Goal: Information Seeking & Learning: Learn about a topic

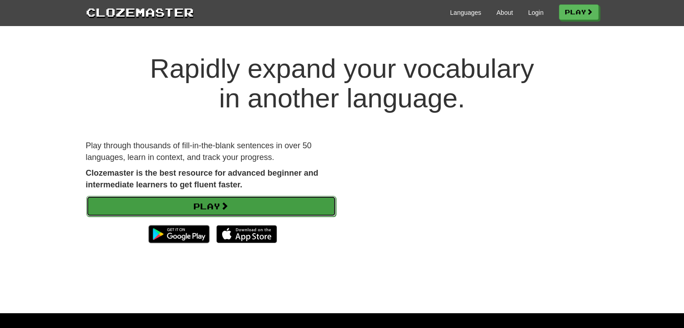
click at [260, 199] on link "Play" at bounding box center [211, 206] width 250 height 21
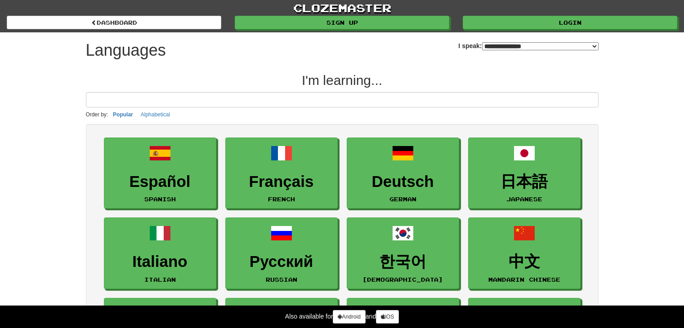
select select "*******"
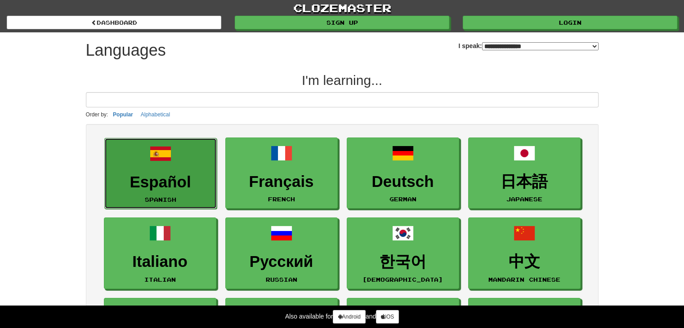
click at [153, 148] on span at bounding box center [161, 154] width 22 height 22
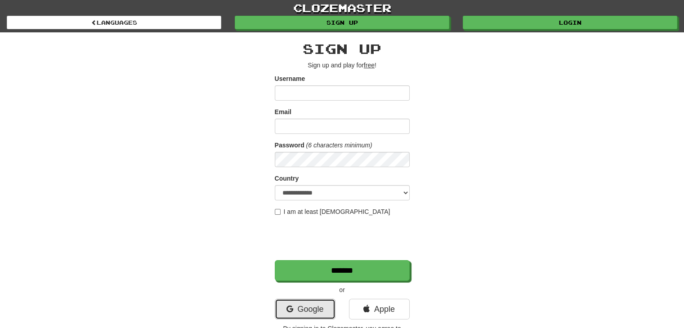
click at [320, 305] on link "Google" at bounding box center [305, 309] width 61 height 21
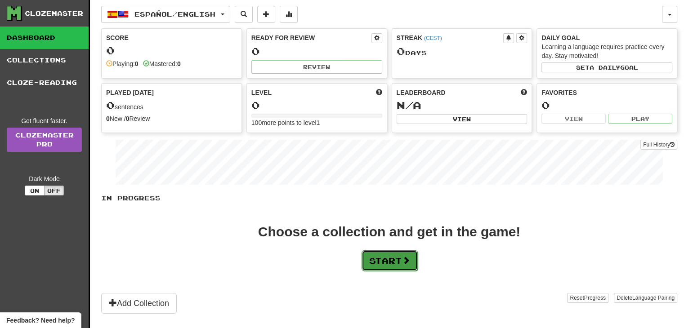
click at [398, 257] on button "Start" at bounding box center [390, 261] width 56 height 21
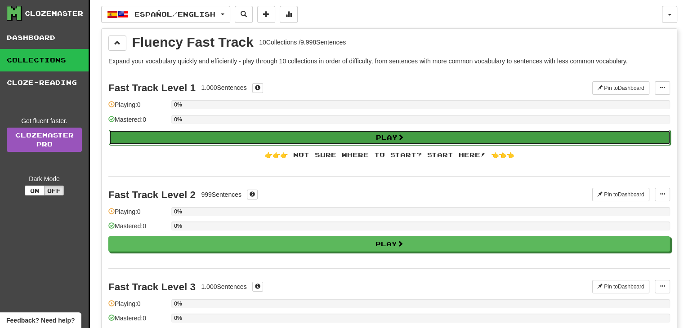
click at [263, 135] on button "Play" at bounding box center [390, 137] width 562 height 15
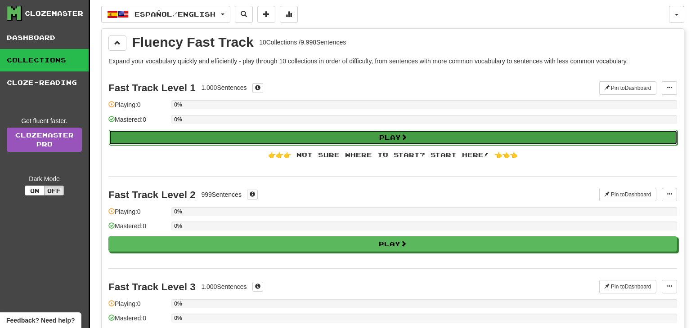
select select "**"
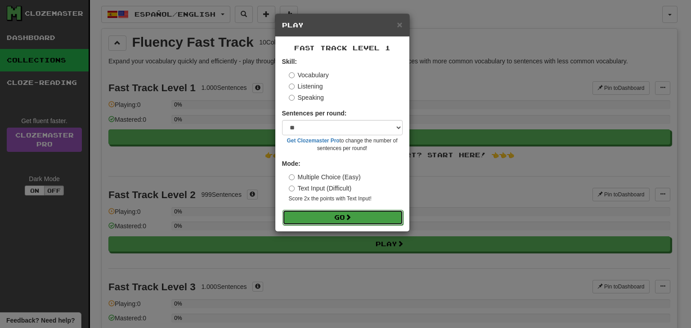
click at [365, 220] on button "Go" at bounding box center [343, 217] width 121 height 15
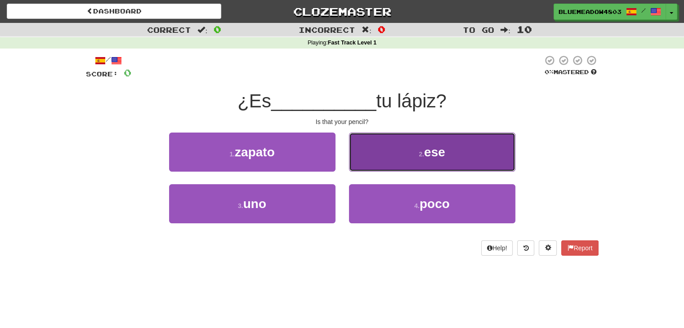
click at [441, 146] on span "ese" at bounding box center [434, 152] width 21 height 14
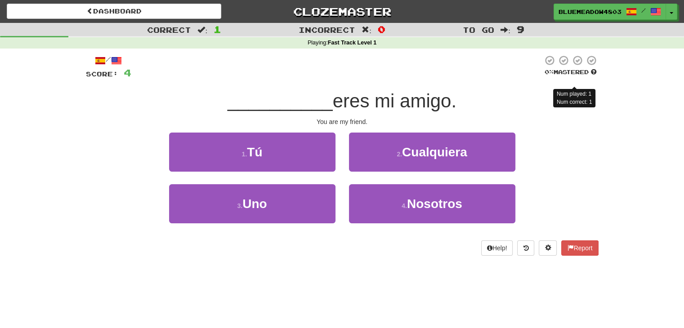
click at [289, 173] on div "1 . Tú" at bounding box center [252, 159] width 180 height 52
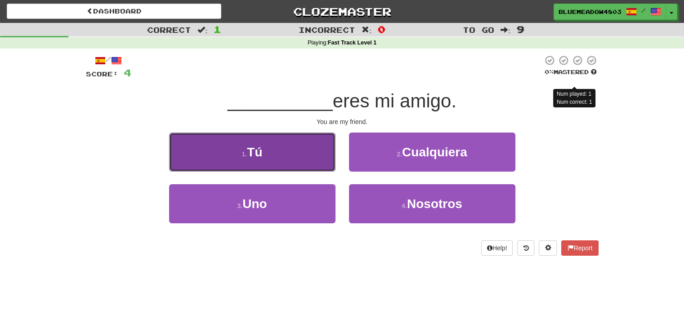
click at [299, 156] on button "1 . Tú" at bounding box center [252, 152] width 166 height 39
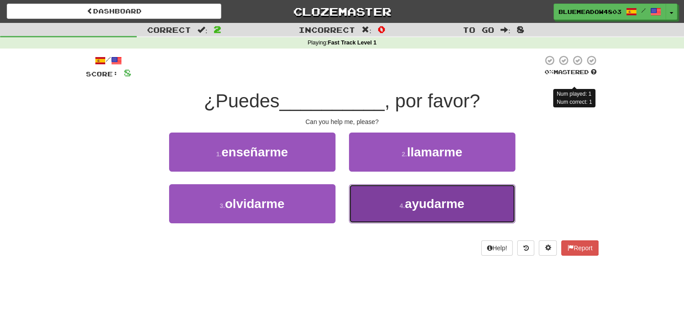
click at [456, 198] on span "ayudarme" at bounding box center [434, 204] width 59 height 14
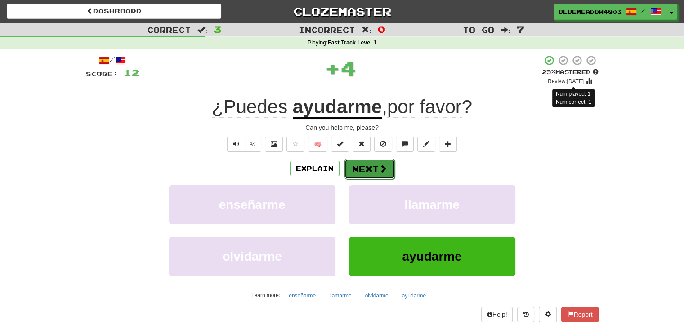
click at [377, 173] on button "Next" at bounding box center [370, 169] width 50 height 21
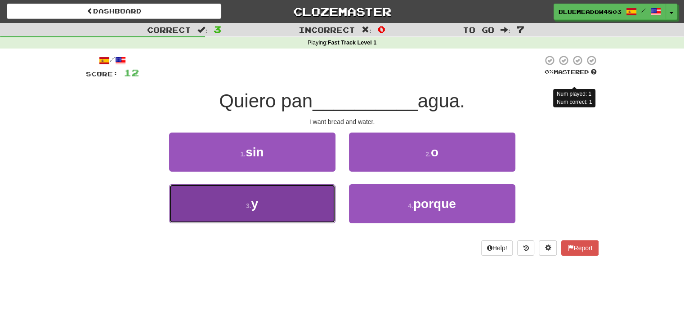
click at [293, 207] on button "3 . y" at bounding box center [252, 203] width 166 height 39
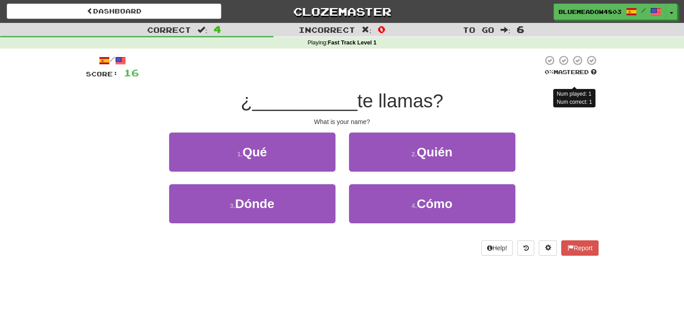
click at [122, 62] on span at bounding box center [120, 60] width 11 height 11
click at [673, 11] on button "Toggle Dropdown" at bounding box center [672, 12] width 12 height 16
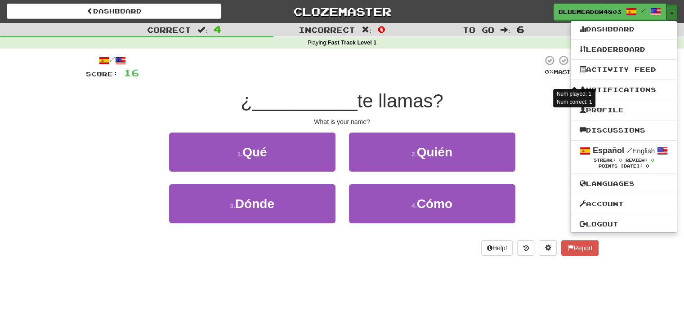
click at [673, 11] on button "Toggle Dropdown" at bounding box center [672, 12] width 12 height 16
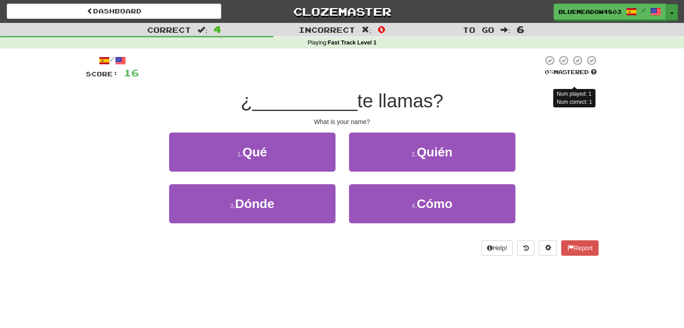
click at [673, 11] on button "Toggle Dropdown" at bounding box center [672, 12] width 12 height 16
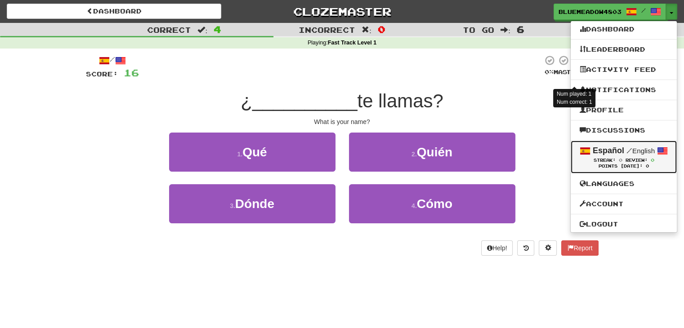
click at [647, 147] on div "Español / English" at bounding box center [624, 151] width 88 height 12
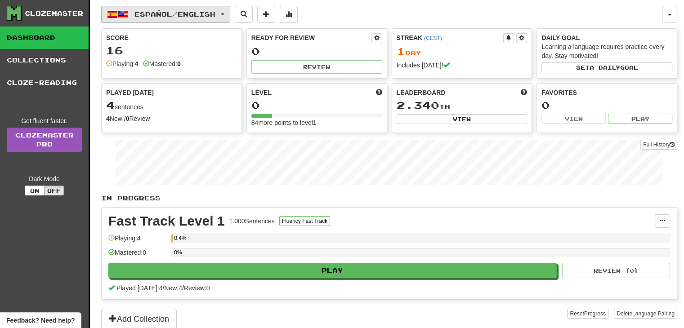
click at [188, 10] on span "Español / English" at bounding box center [175, 14] width 81 height 8
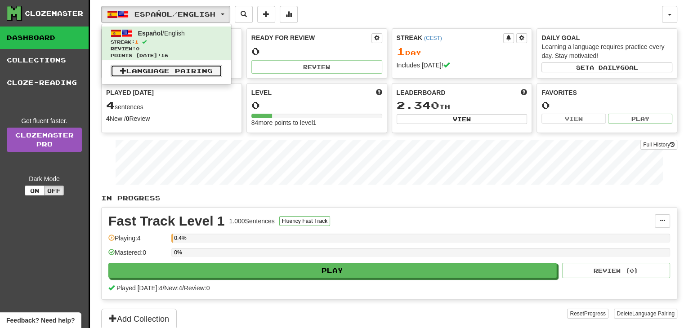
click at [179, 65] on link "Language Pairing" at bounding box center [167, 71] width 112 height 13
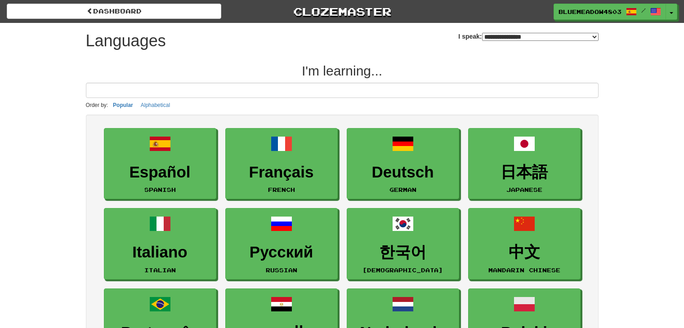
select select "*******"
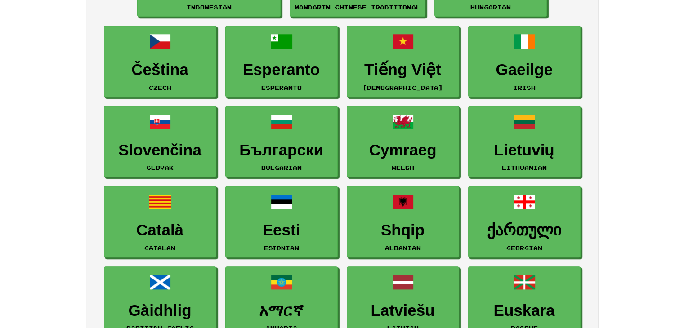
scroll to position [824, 0]
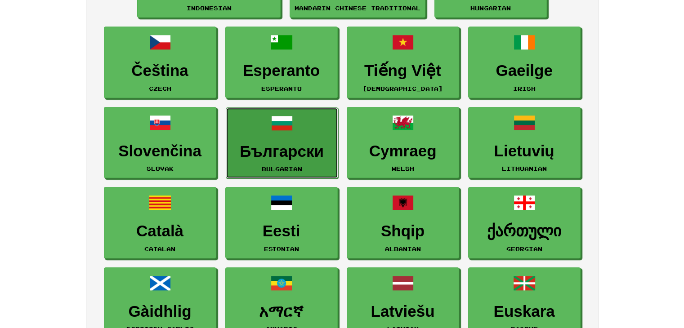
click at [294, 162] on link "Български Bulgarian" at bounding box center [282, 144] width 112 height 72
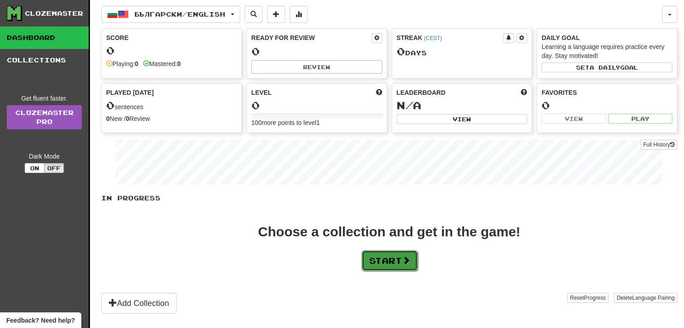
click at [377, 265] on button "Start" at bounding box center [390, 261] width 56 height 21
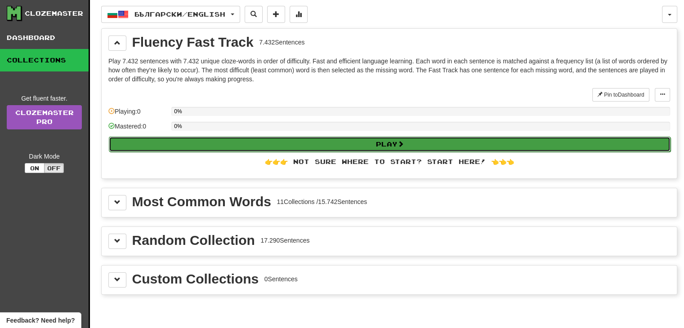
click at [391, 145] on button "Play" at bounding box center [390, 144] width 562 height 15
select select "**"
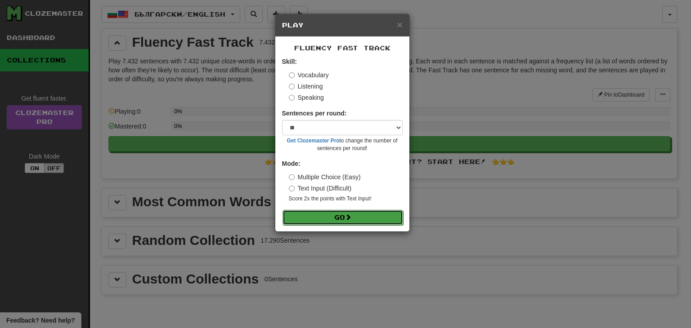
click at [363, 218] on button "Go" at bounding box center [343, 217] width 121 height 15
click at [403, 24] on div "× Play" at bounding box center [342, 25] width 134 height 23
click at [400, 23] on span "×" at bounding box center [399, 24] width 5 height 10
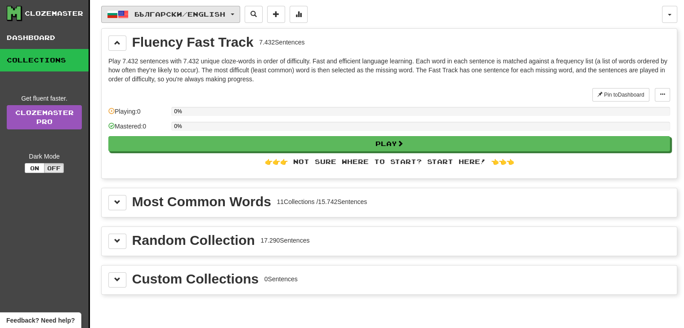
click at [161, 14] on span "Български / English" at bounding box center [180, 14] width 91 height 8
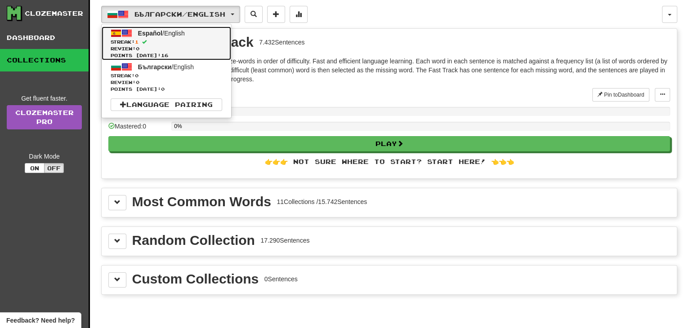
click at [184, 44] on span "Streak: 1" at bounding box center [167, 42] width 112 height 7
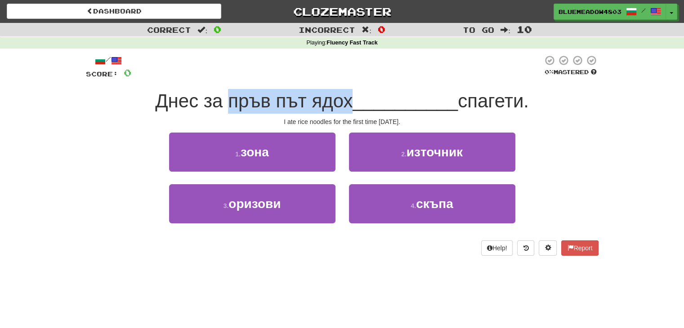
drag, startPoint x: 228, startPoint y: 106, endPoint x: 346, endPoint y: 102, distance: 118.8
click at [346, 102] on span "Днес за пръв път ядох" at bounding box center [253, 100] width 197 height 21
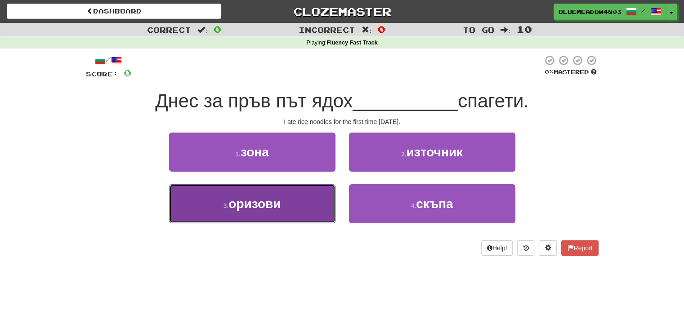
click at [295, 197] on button "3 . оризови" at bounding box center [252, 203] width 166 height 39
